Goal: Check status: Check status

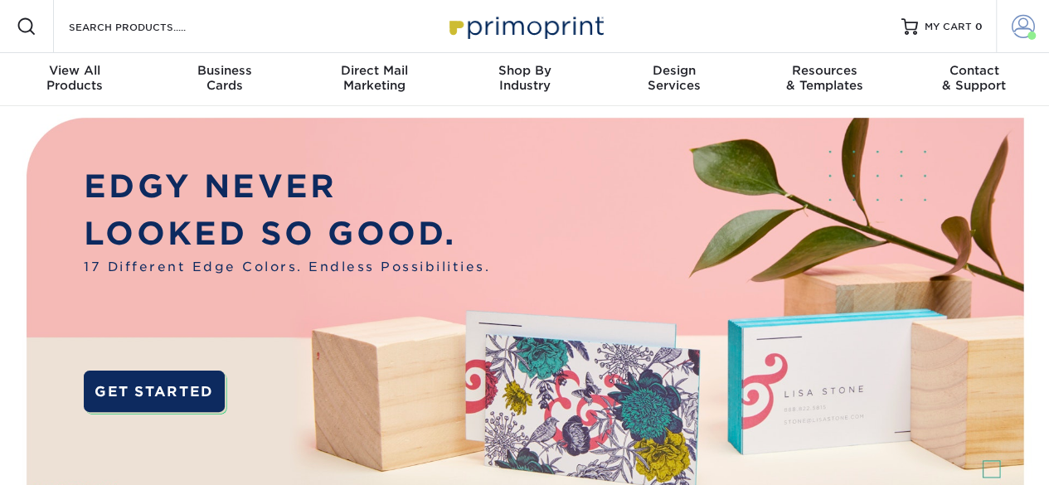
click at [1030, 24] on span at bounding box center [1023, 26] width 23 height 23
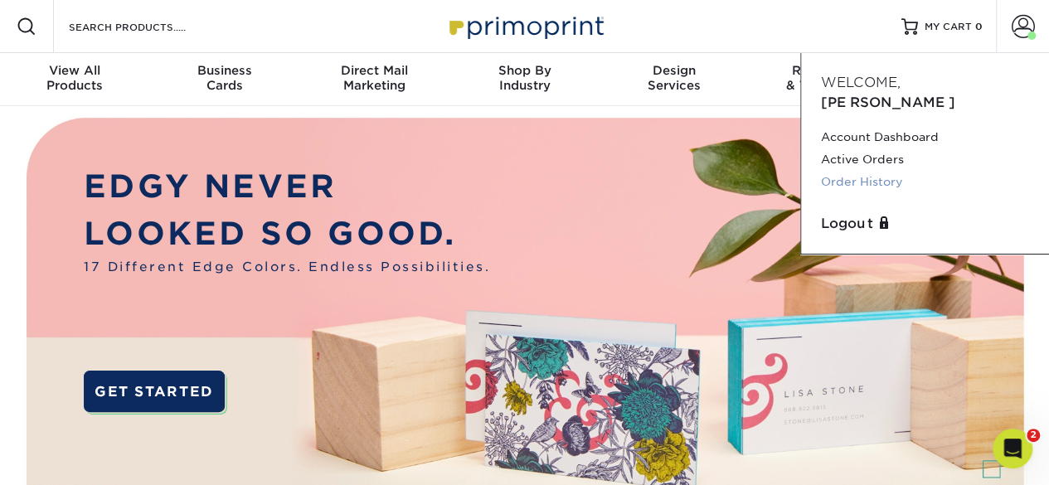
click at [872, 171] on link "Order History" at bounding box center [925, 182] width 208 height 22
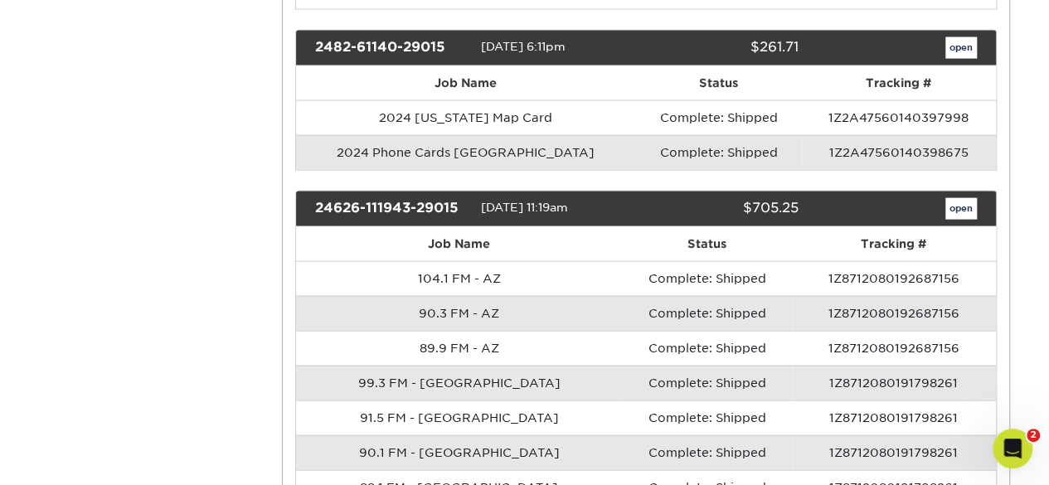
scroll to position [2123, 0]
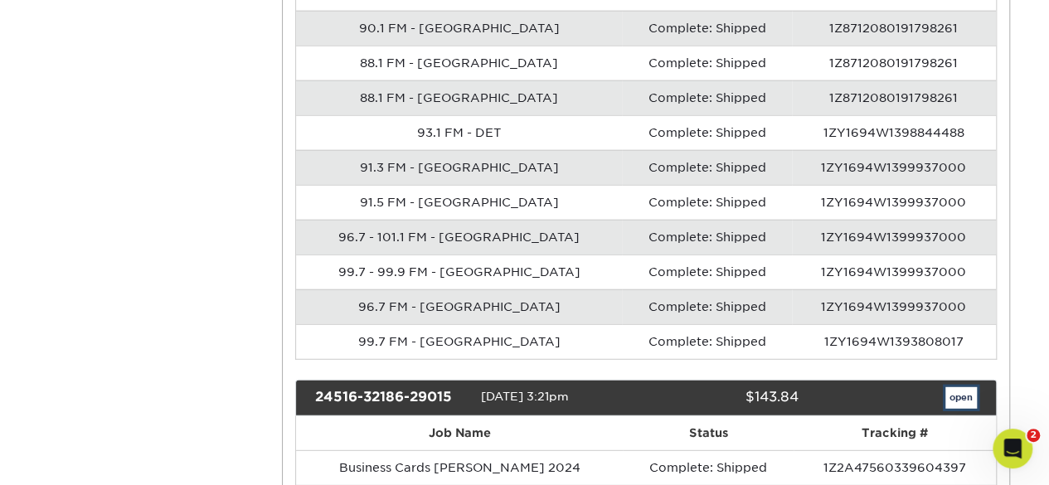
click at [955, 387] on link "open" at bounding box center [961, 398] width 32 height 22
